Goal: Task Accomplishment & Management: Complete application form

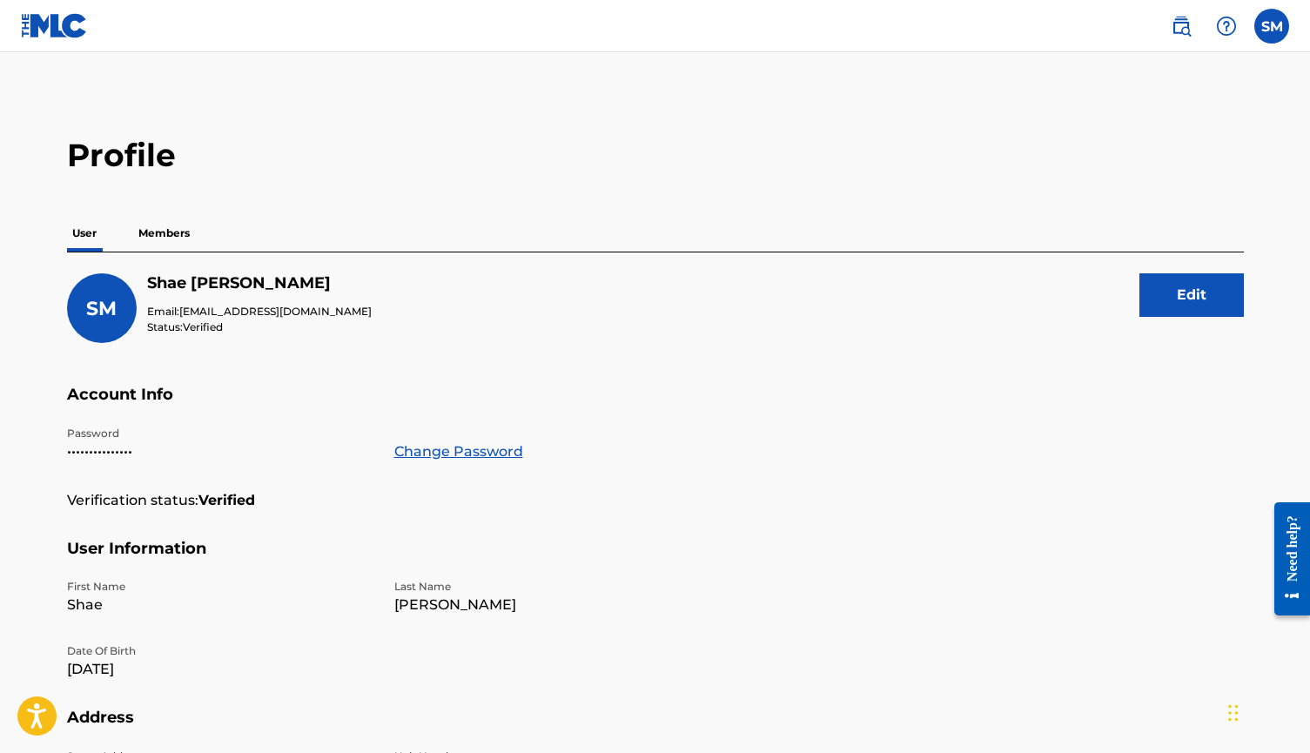
click at [172, 225] on p "Members" at bounding box center [164, 233] width 62 height 37
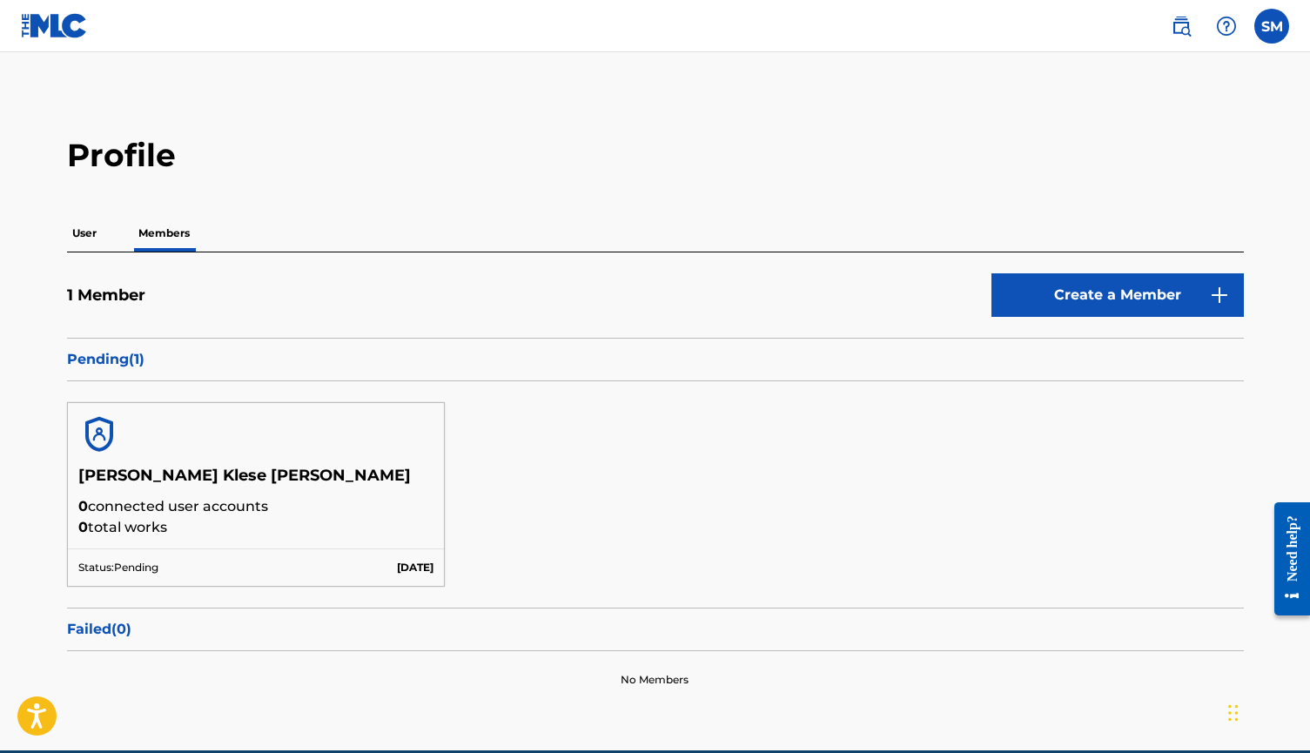
click at [178, 481] on h5 "[PERSON_NAME] Klese [PERSON_NAME]" at bounding box center [256, 481] width 356 height 30
click at [150, 562] on p "Status: Pending" at bounding box center [118, 568] width 80 height 16
click at [111, 451] on img at bounding box center [99, 434] width 42 height 42
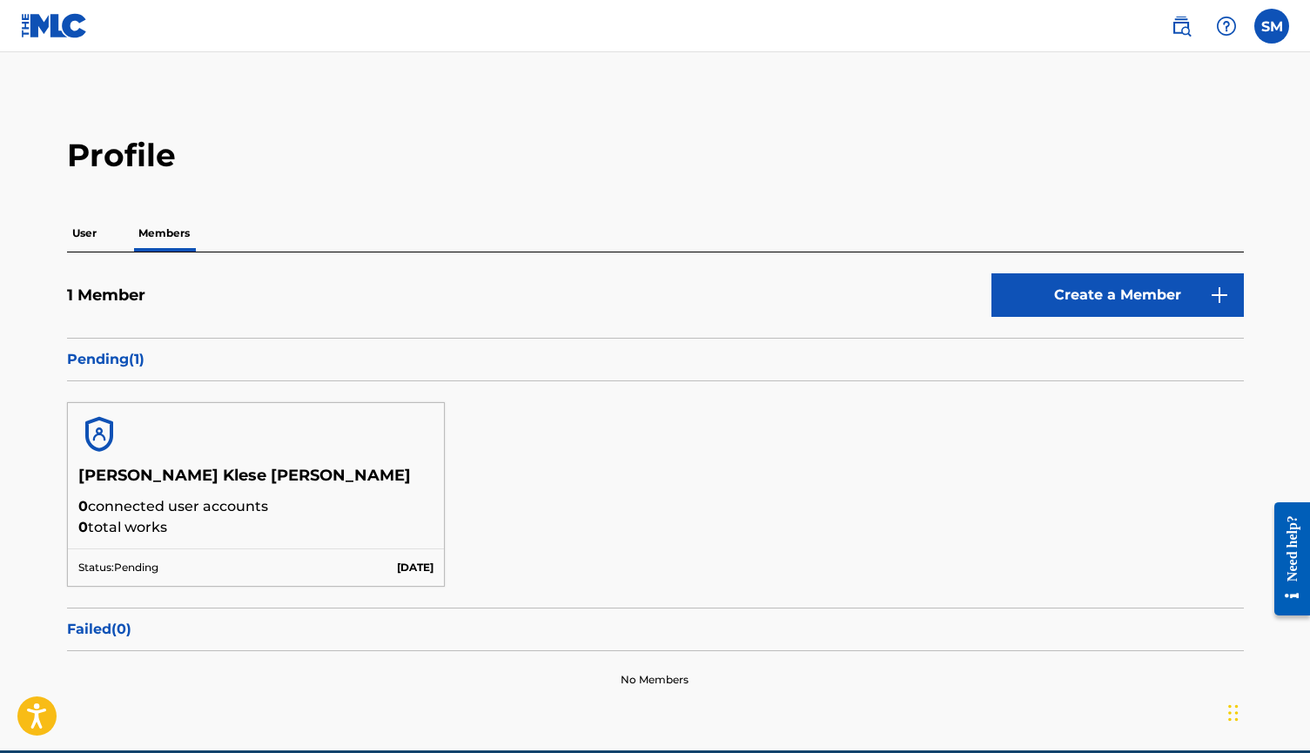
click at [420, 561] on p "[DATE]" at bounding box center [415, 568] width 37 height 16
click at [348, 560] on div "Status: Pending [DATE]" at bounding box center [256, 566] width 377 height 37
click at [397, 560] on p "[DATE]" at bounding box center [415, 568] width 37 height 16
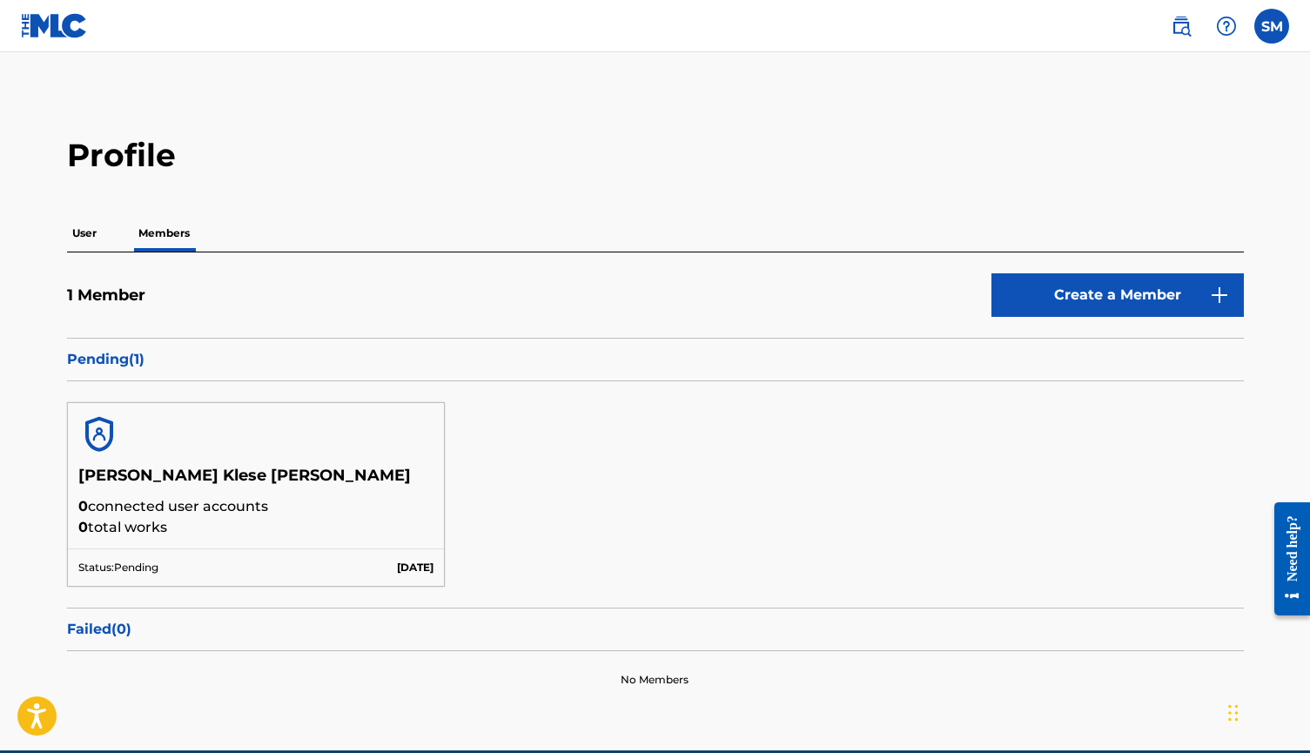
click at [125, 551] on div "Status: Pending [DATE]" at bounding box center [256, 566] width 377 height 37
click at [125, 487] on h5 "[PERSON_NAME] Klese [PERSON_NAME]" at bounding box center [256, 481] width 356 height 30
click at [98, 431] on img at bounding box center [99, 434] width 42 height 42
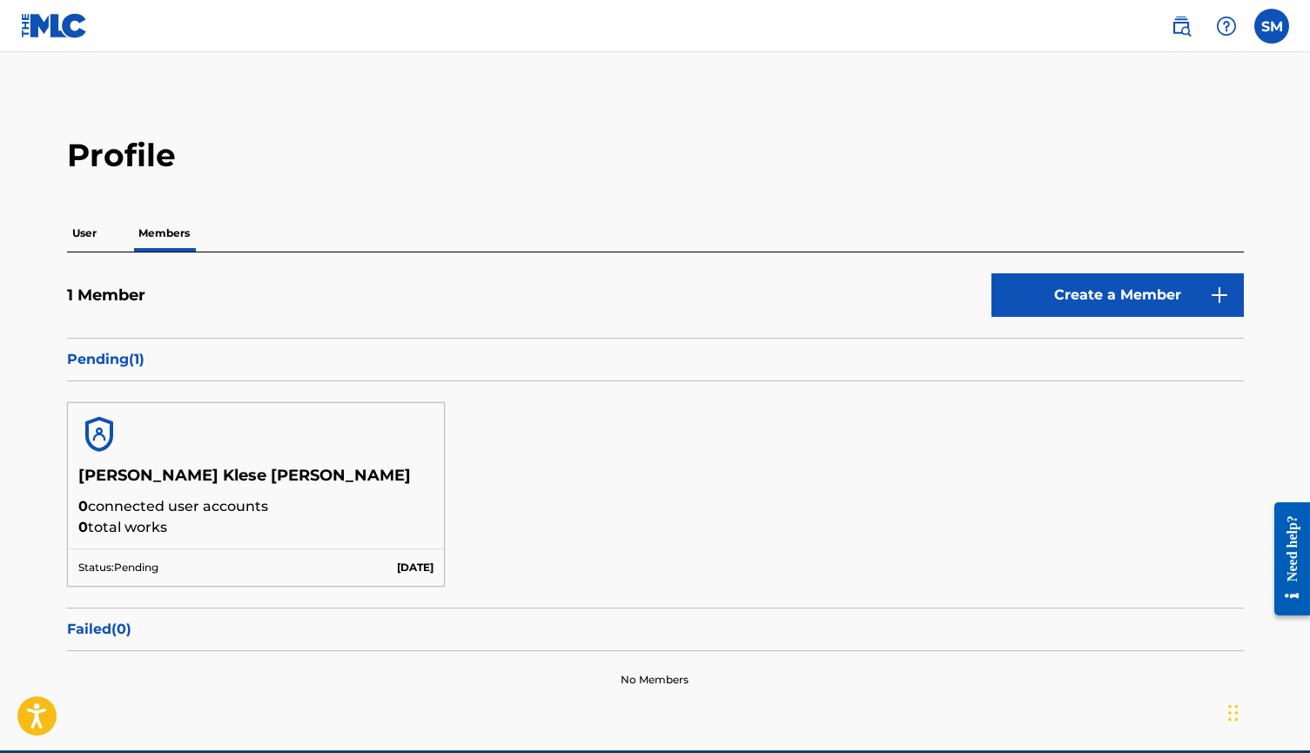
click at [87, 230] on p "User" at bounding box center [84, 233] width 35 height 37
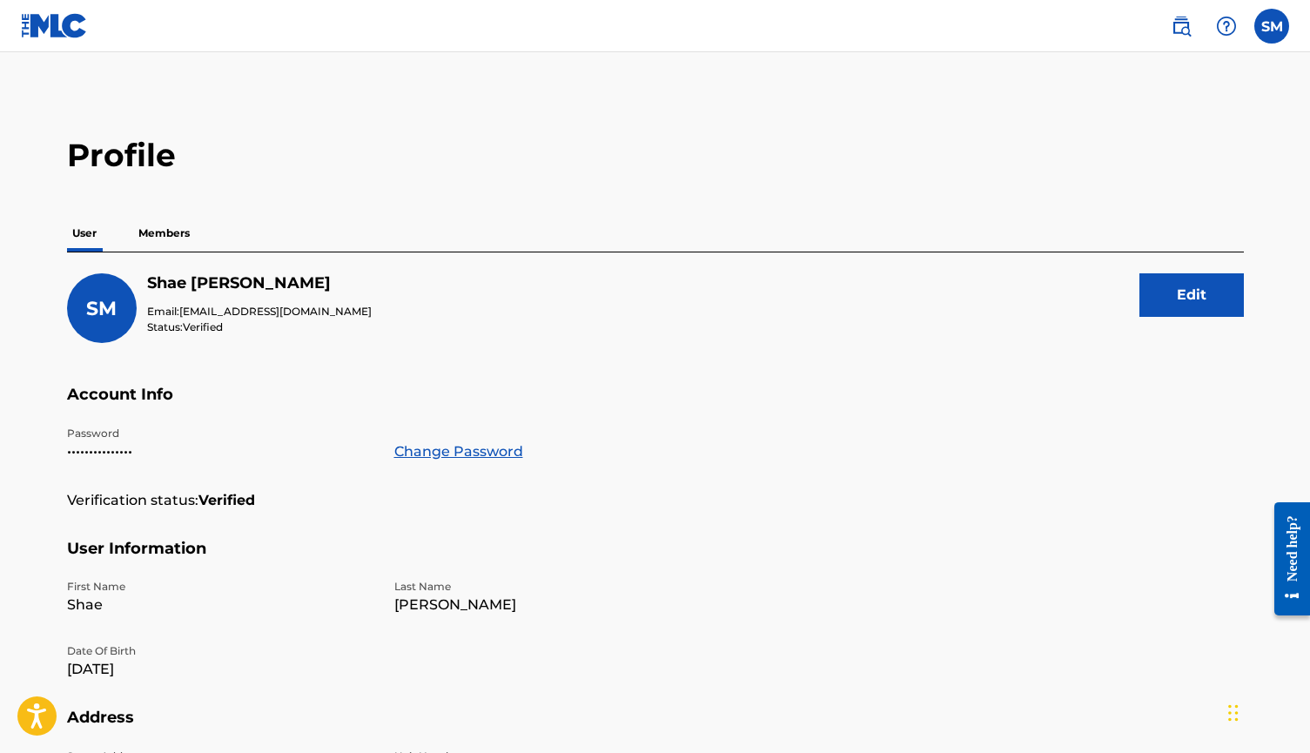
click at [172, 235] on p "Members" at bounding box center [164, 233] width 62 height 37
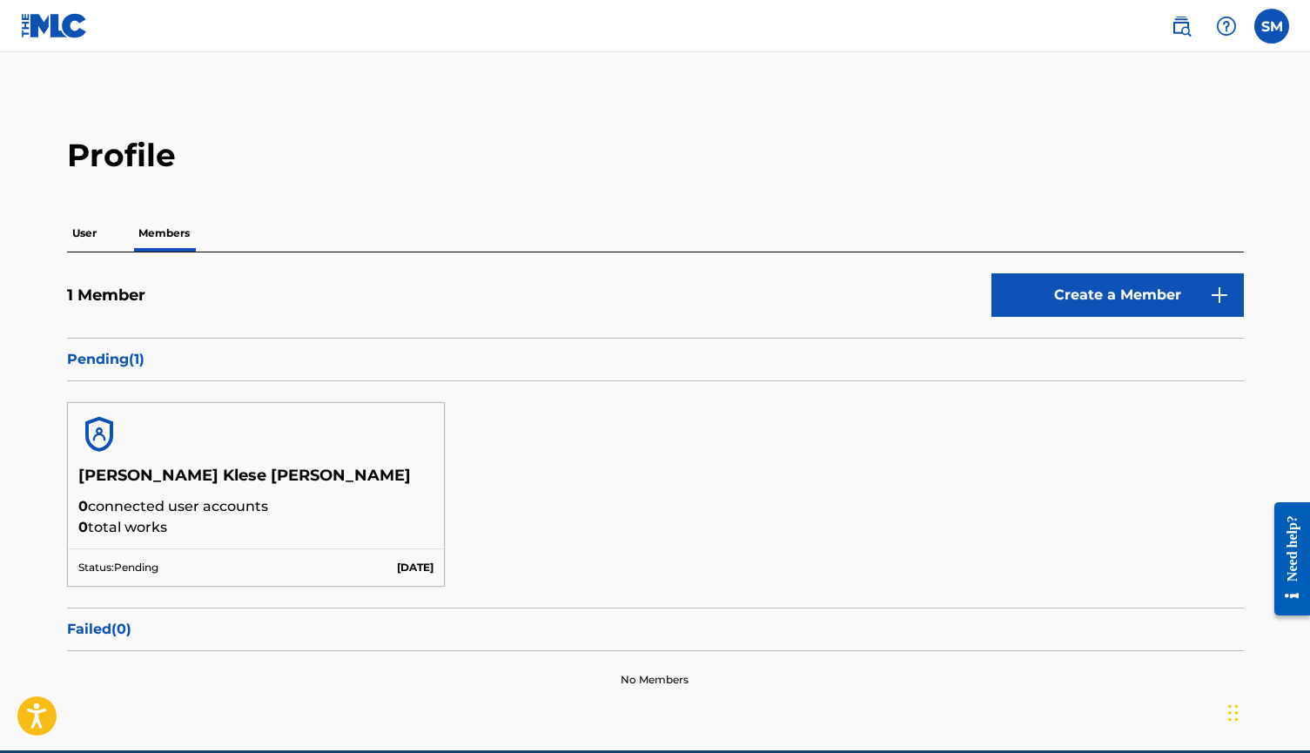
click at [124, 360] on p "Pending ( 1 )" at bounding box center [655, 359] width 1177 height 21
click at [163, 514] on p "0 connected user accounts" at bounding box center [256, 506] width 356 height 21
click at [1115, 279] on link "Create a Member" at bounding box center [1117, 295] width 252 height 44
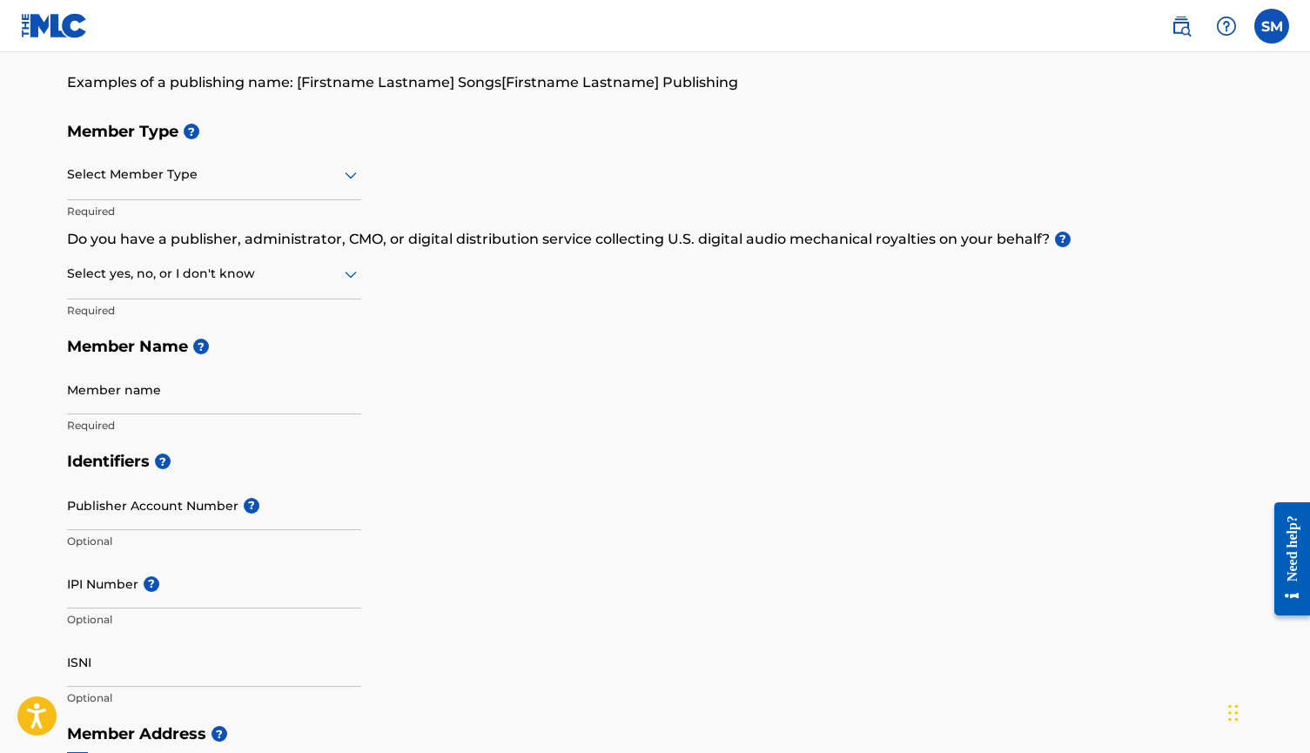
scroll to position [183, 0]
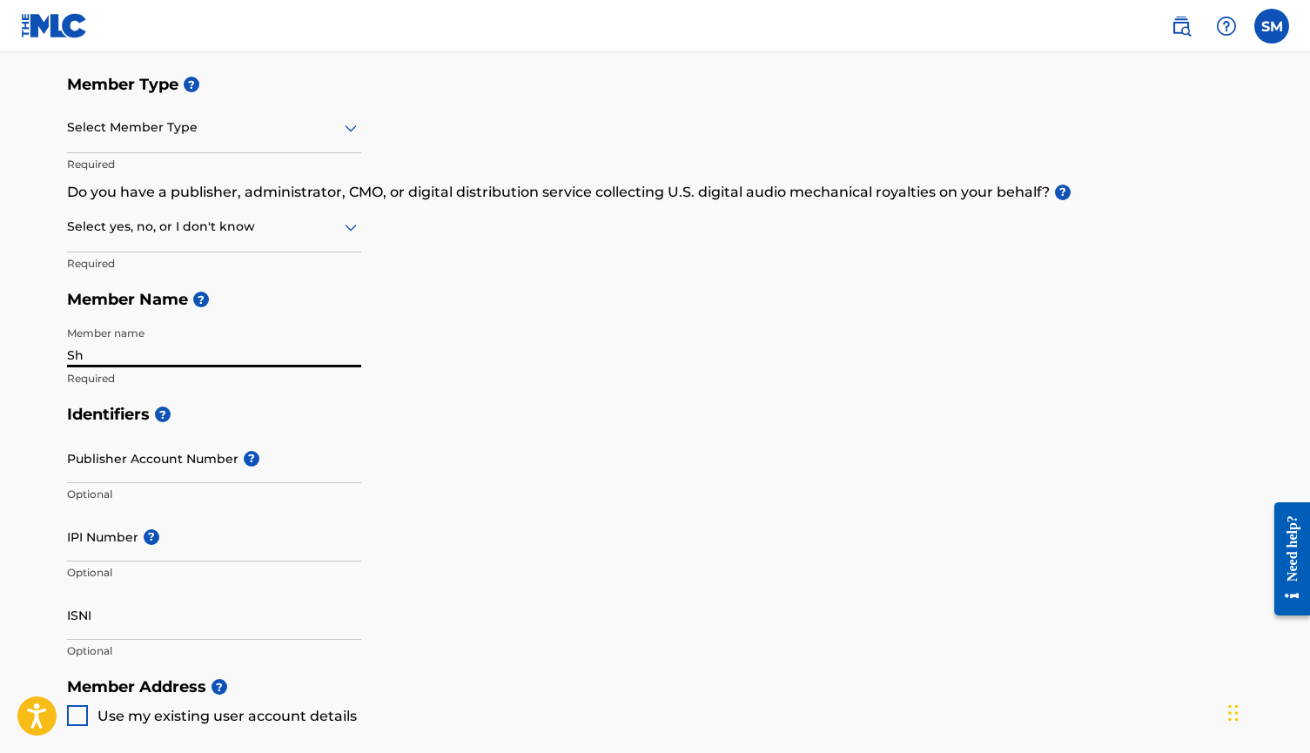
type input "S"
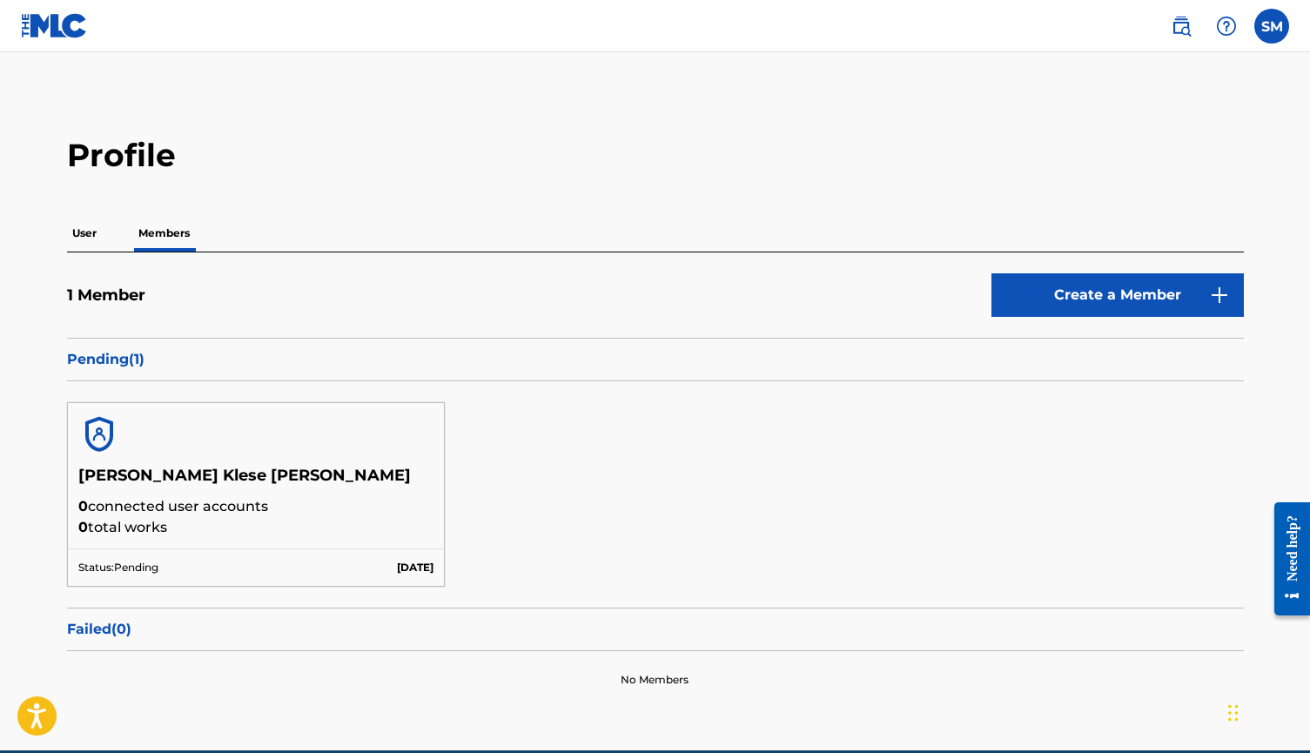
click at [126, 365] on p "Pending ( 1 )" at bounding box center [655, 359] width 1177 height 21
click at [122, 569] on p "Status: Pending" at bounding box center [118, 568] width 80 height 16
click at [130, 485] on h5 "[PERSON_NAME] Klese [PERSON_NAME]" at bounding box center [256, 481] width 356 height 30
click at [101, 464] on div at bounding box center [256, 434] width 377 height 63
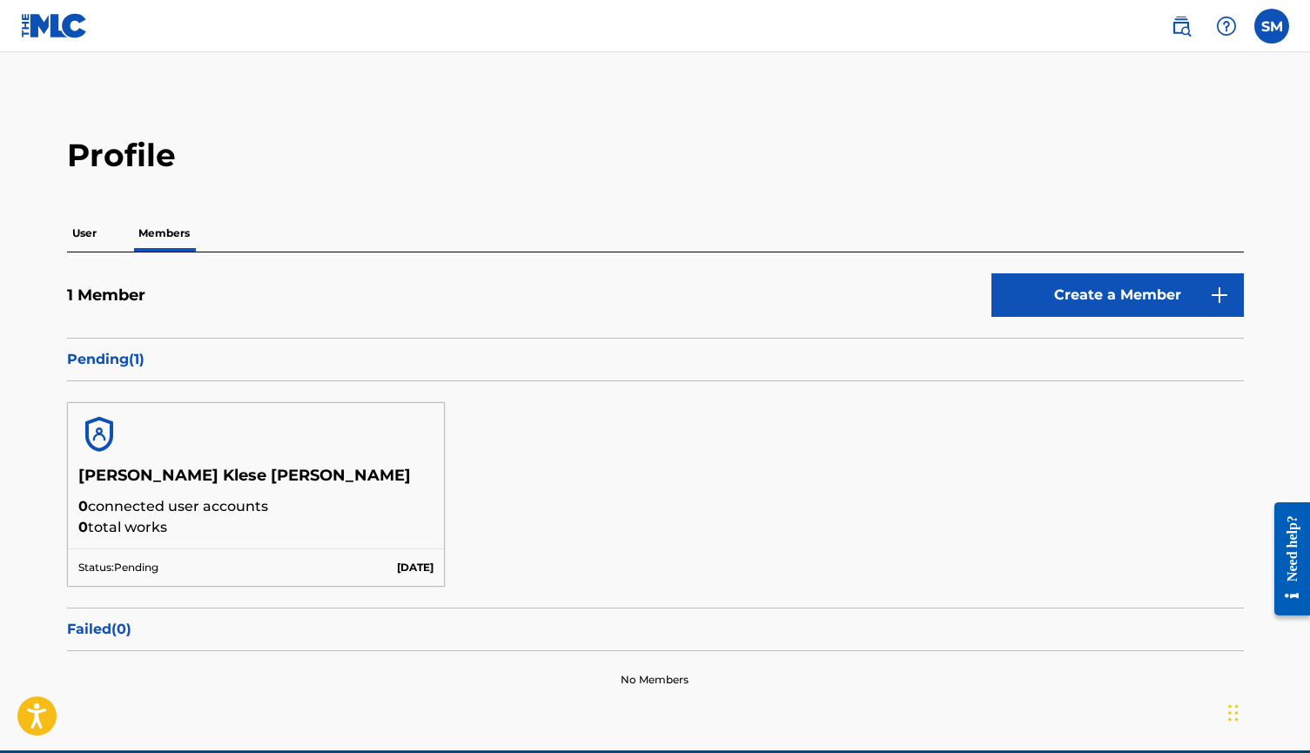
click at [101, 424] on img at bounding box center [99, 434] width 42 height 42
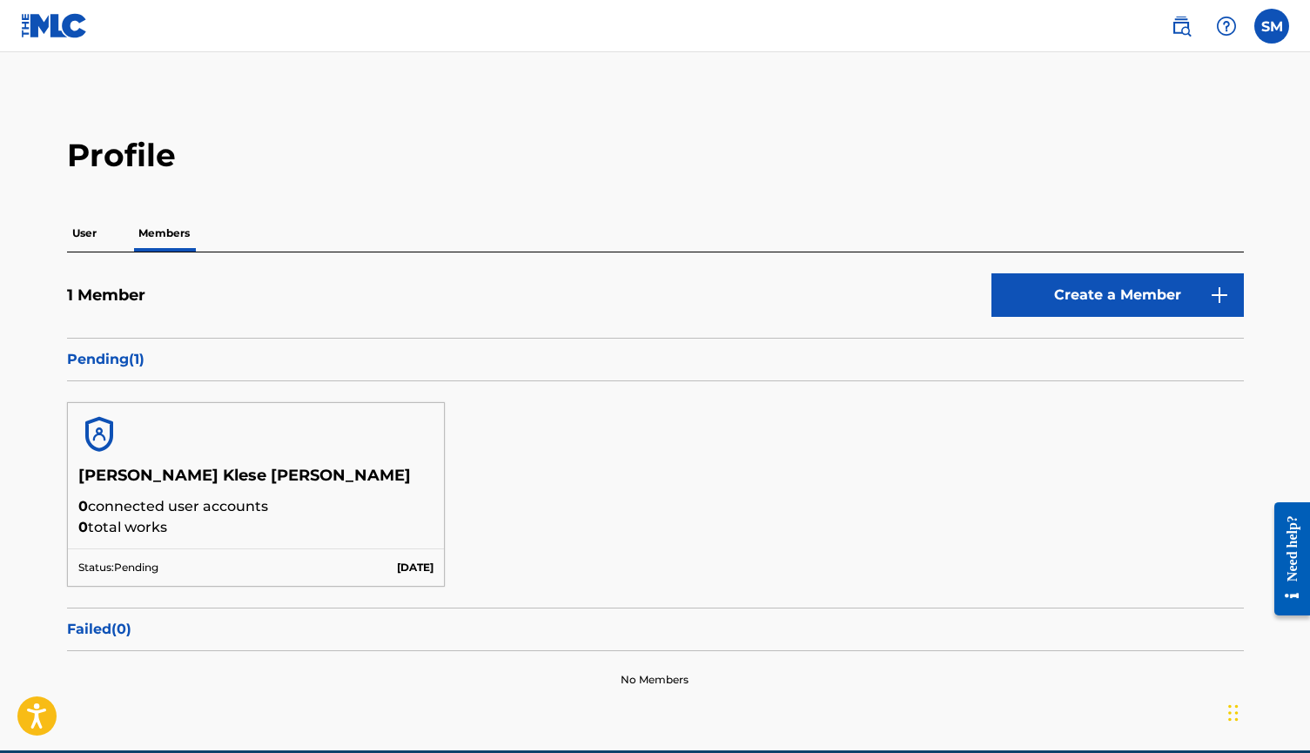
click at [397, 564] on p "[DATE]" at bounding box center [415, 568] width 37 height 16
click at [115, 625] on p "Failed ( 0 )" at bounding box center [655, 629] width 1177 height 21
click at [326, 358] on p "Pending ( 1 )" at bounding box center [655, 359] width 1177 height 21
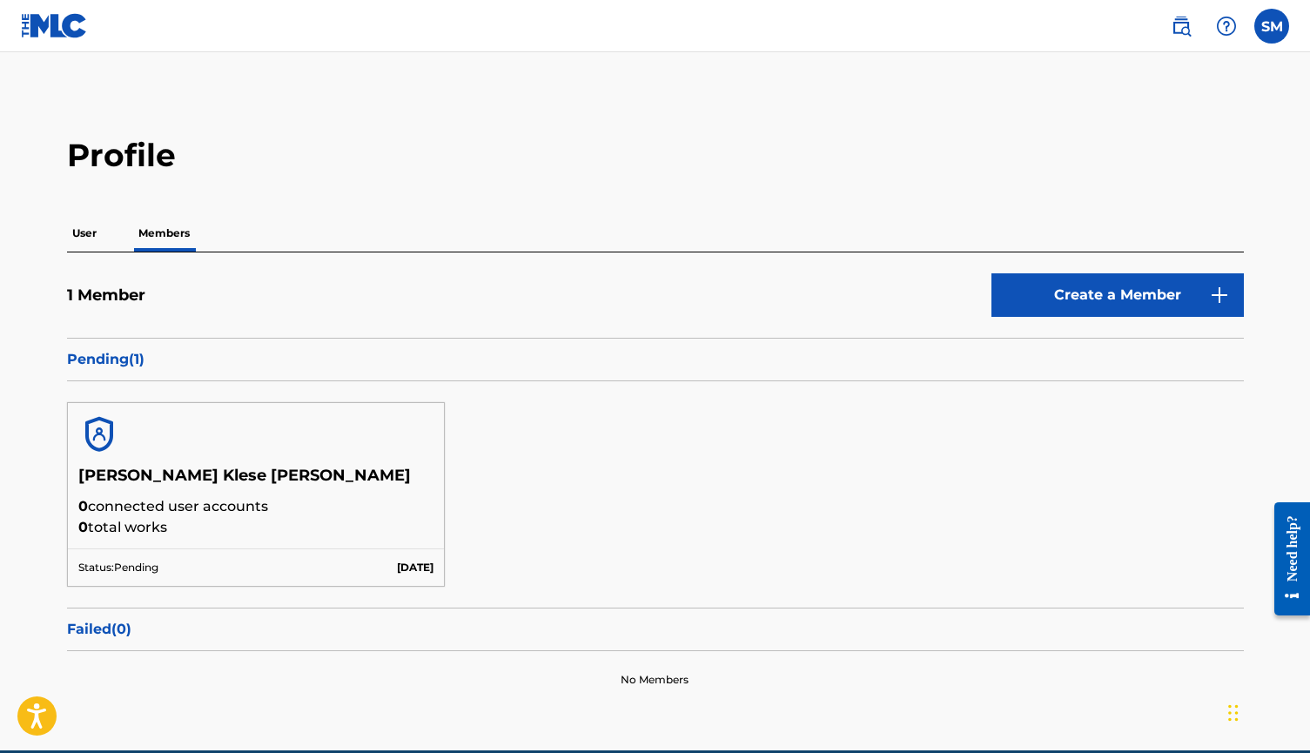
click at [72, 232] on p "User" at bounding box center [84, 233] width 35 height 37
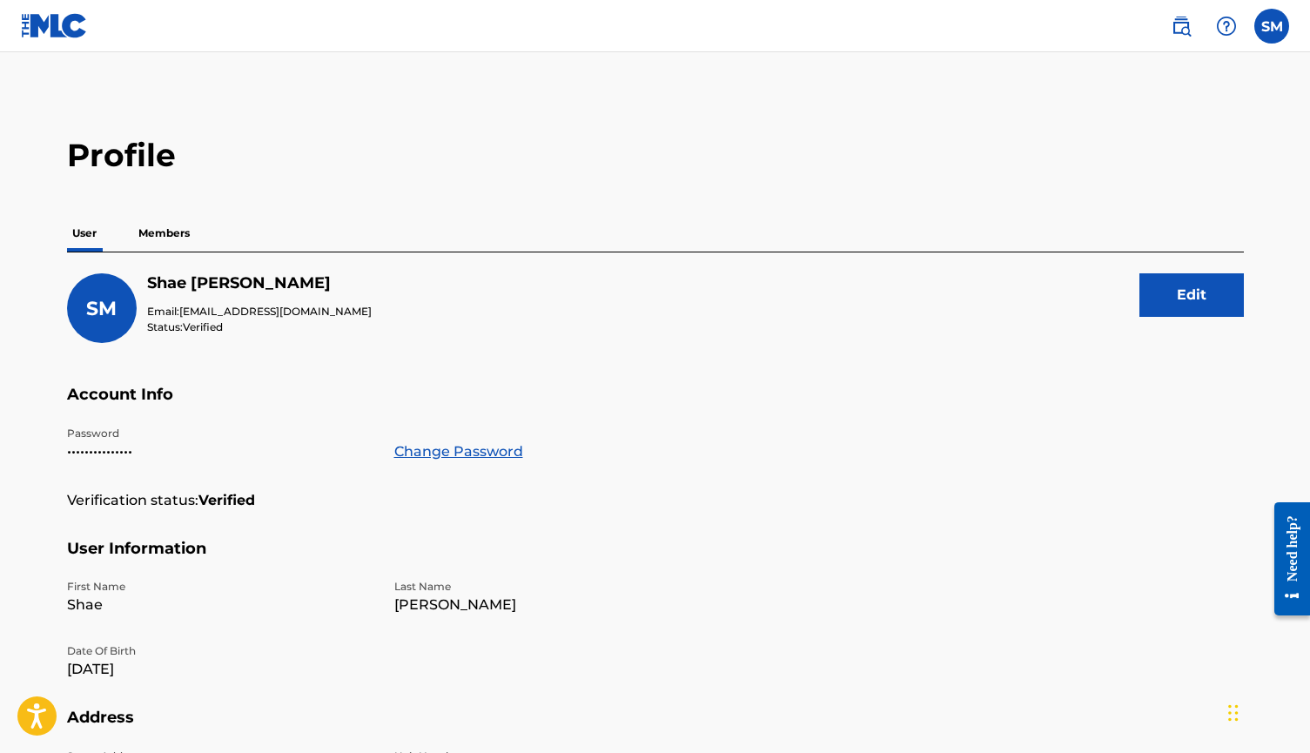
click at [1273, 26] on label at bounding box center [1271, 26] width 35 height 35
click at [1272, 26] on input "SM [PERSON_NAME] [EMAIL_ADDRESS][DOMAIN_NAME] Notification Preferences Profile …" at bounding box center [1272, 26] width 0 height 0
